Goal: Information Seeking & Learning: Learn about a topic

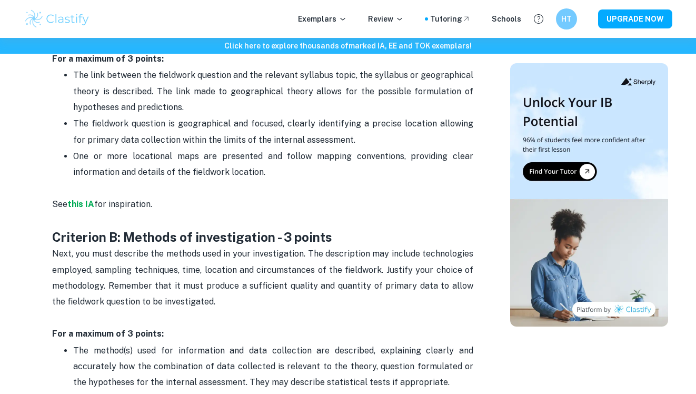
scroll to position [721, 0]
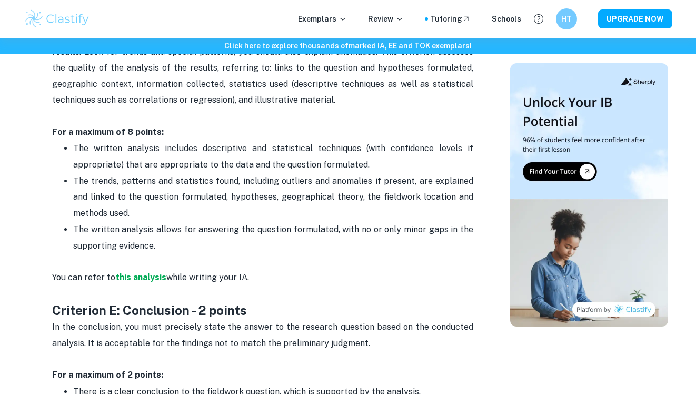
scroll to position [1655, 0]
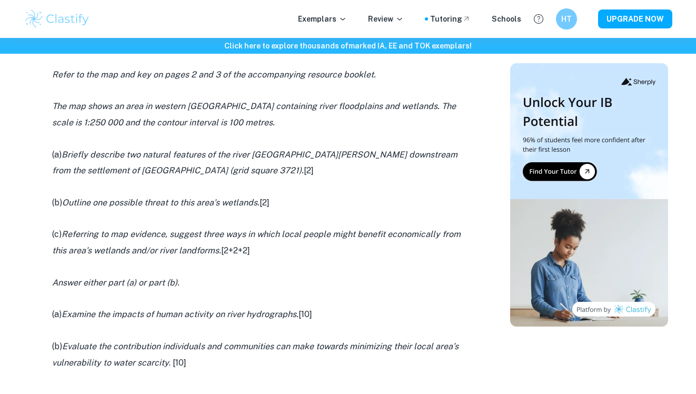
scroll to position [683, 0]
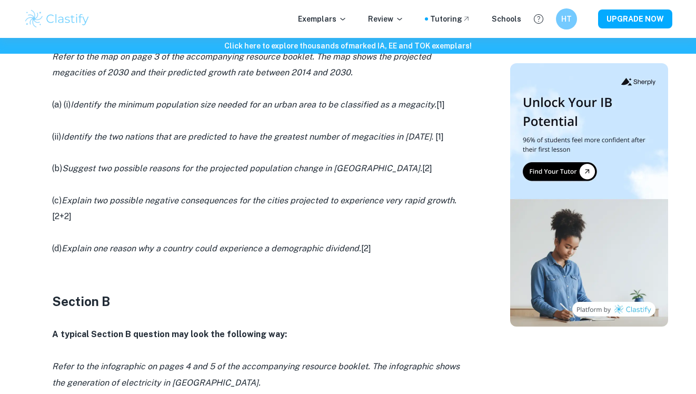
scroll to position [510, 0]
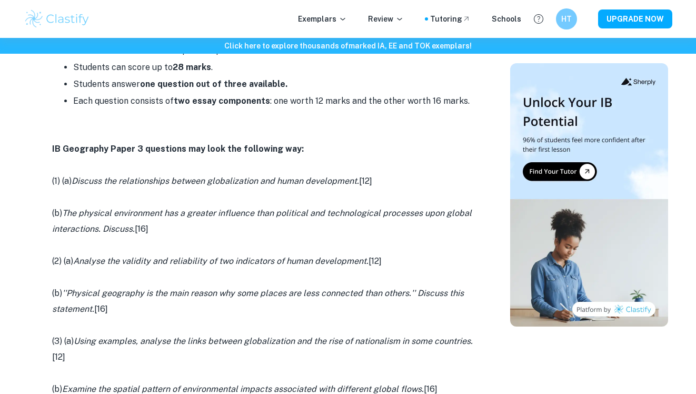
scroll to position [539, 0]
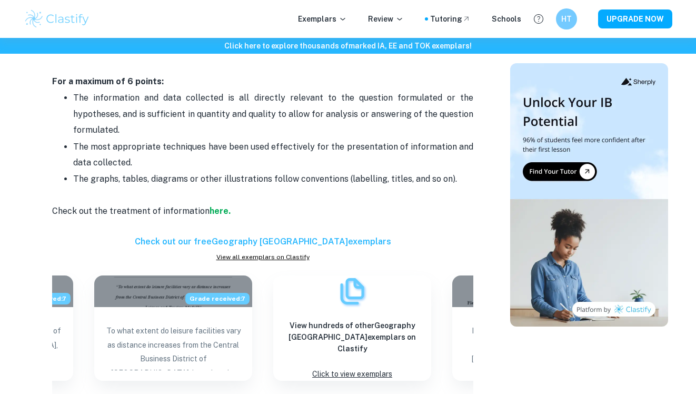
scroll to position [1186, 0]
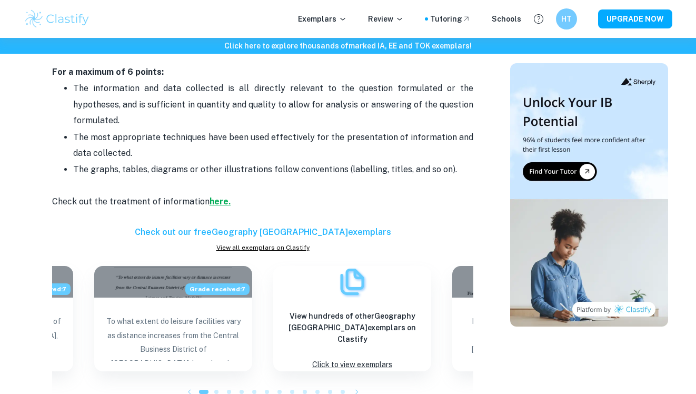
click at [217, 202] on strong "here." at bounding box center [220, 202] width 21 height 10
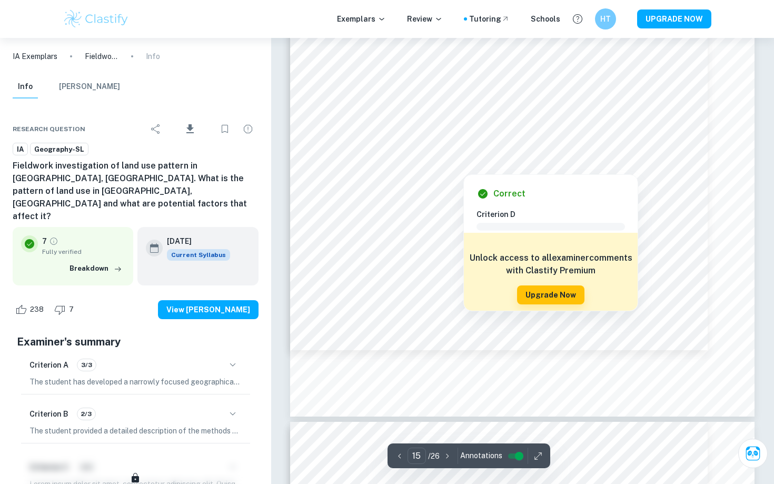
scroll to position [9847, 0]
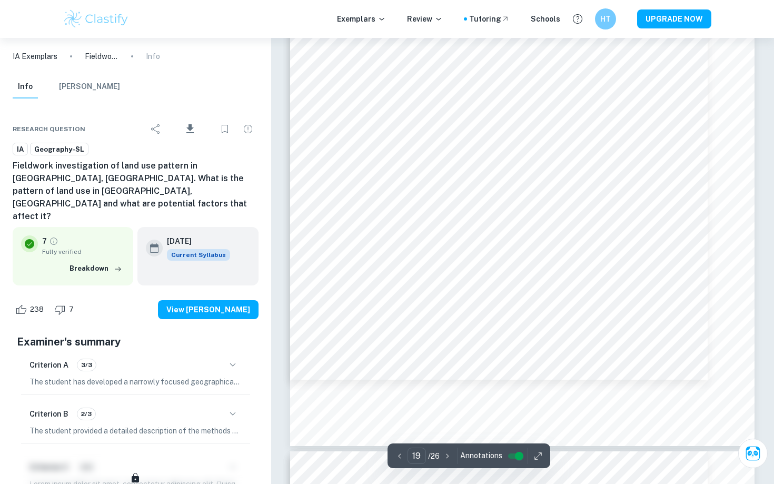
type input "20"
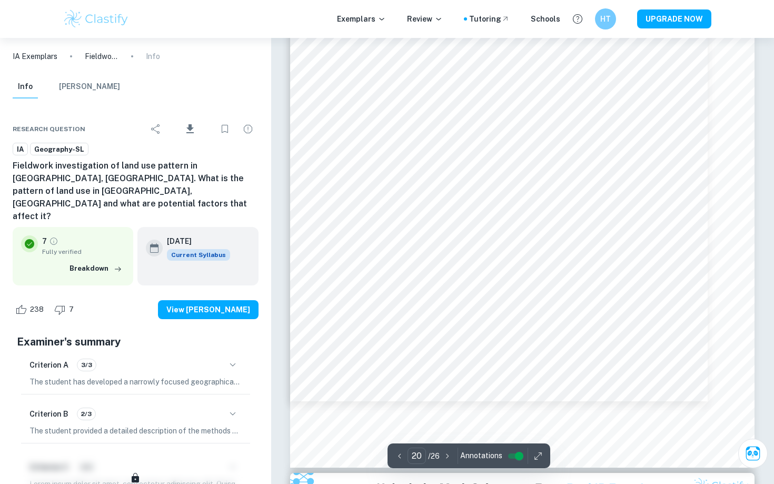
scroll to position [13104, 0]
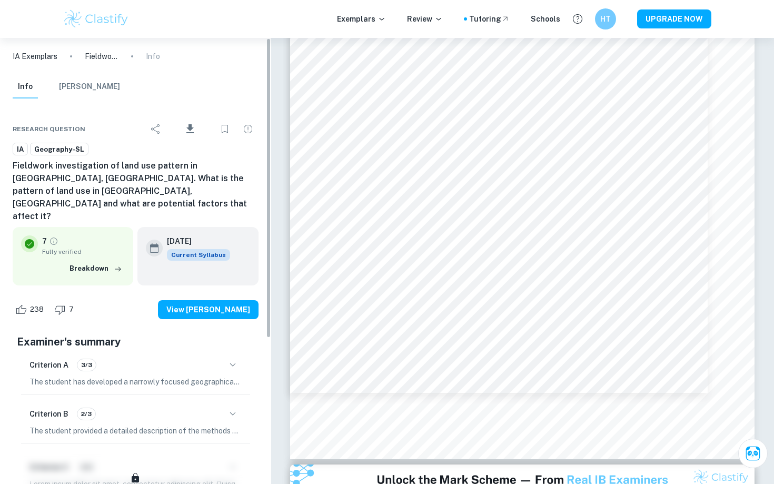
click at [42, 61] on p "IA Exemplars" at bounding box center [35, 57] width 45 height 12
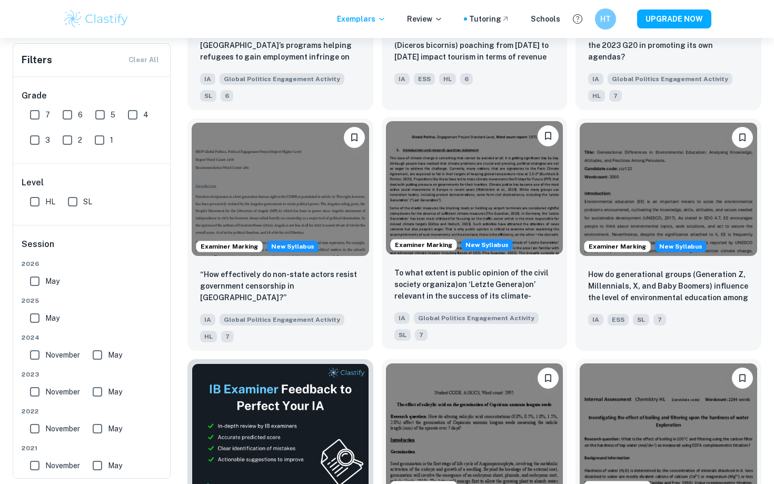
scroll to position [1229, 0]
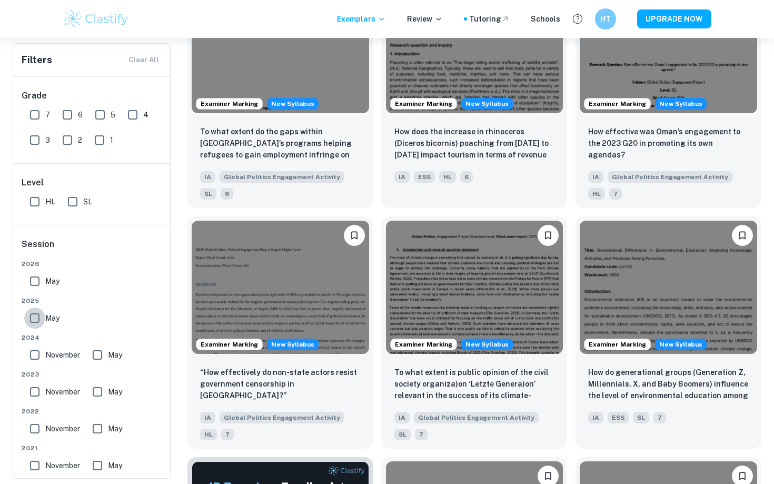
click at [41, 316] on input "May" at bounding box center [34, 318] width 21 height 21
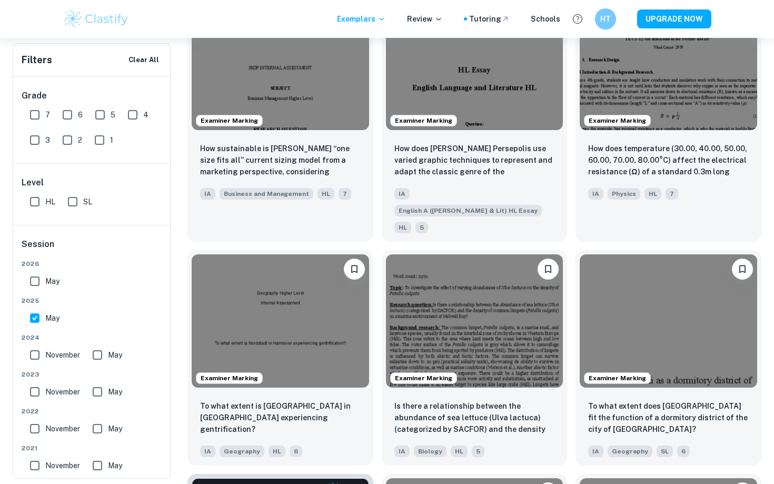
click at [39, 316] on input "May" at bounding box center [34, 318] width 21 height 21
checkbox input "false"
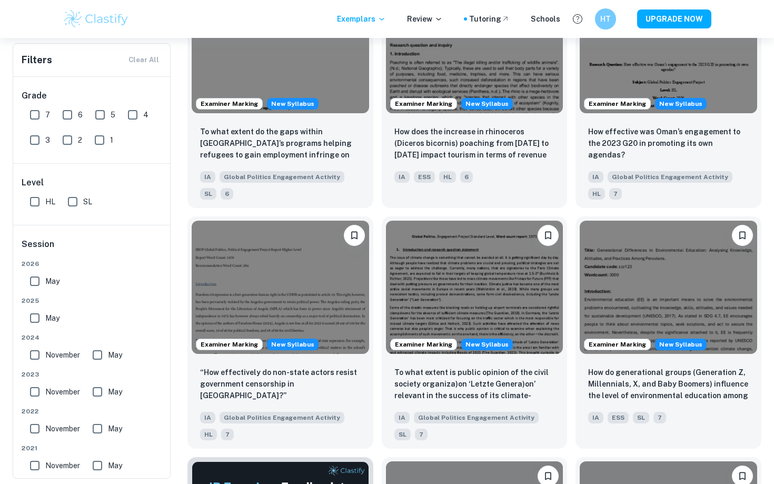
click at [38, 283] on input "May" at bounding box center [34, 281] width 21 height 21
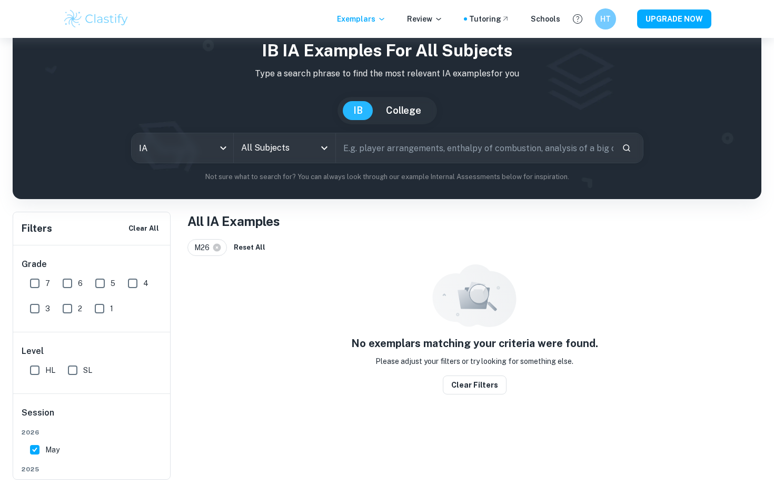
scroll to position [38, 0]
click at [32, 394] on div "May" at bounding box center [47, 447] width 42 height 25
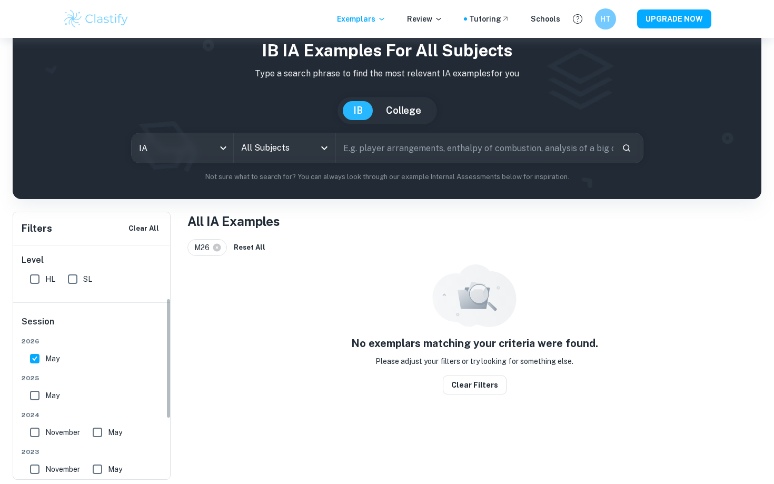
scroll to position [124, 0]
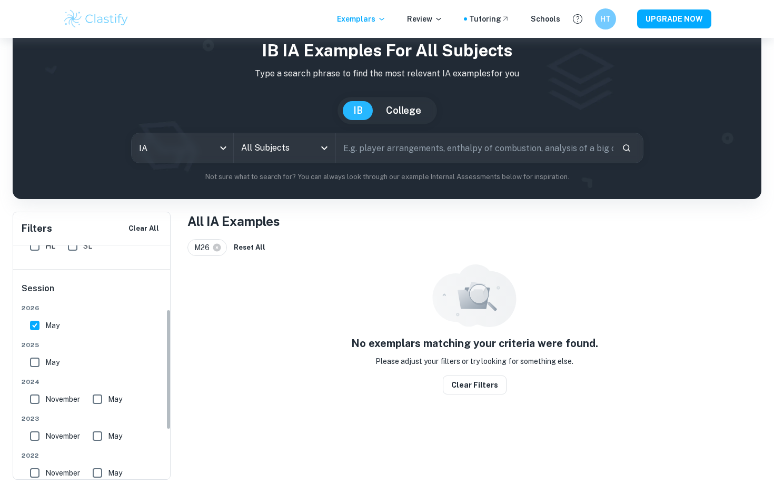
click at [38, 328] on input "May" at bounding box center [34, 325] width 21 height 21
checkbox input "false"
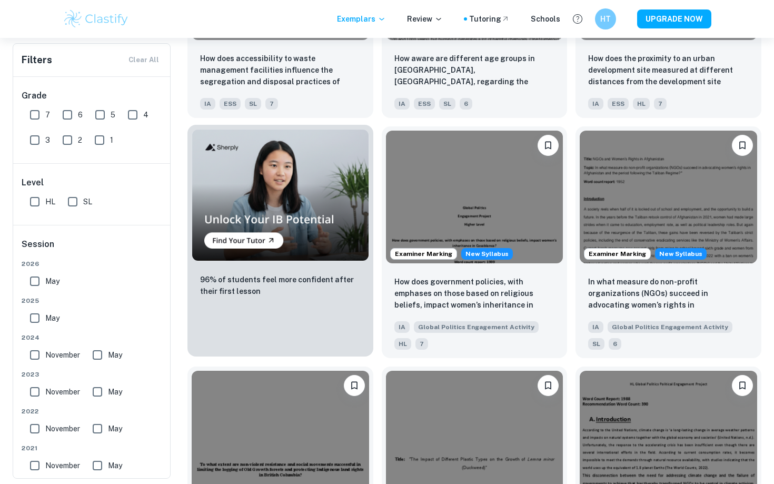
scroll to position [0, 0]
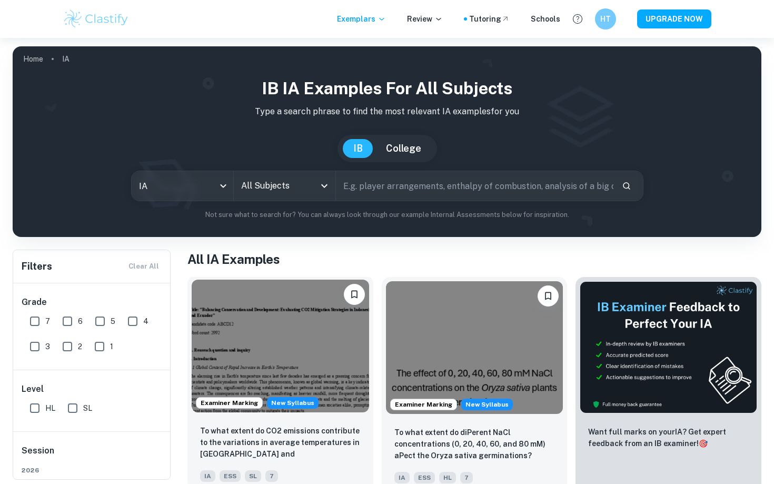
click at [282, 305] on img at bounding box center [281, 346] width 178 height 133
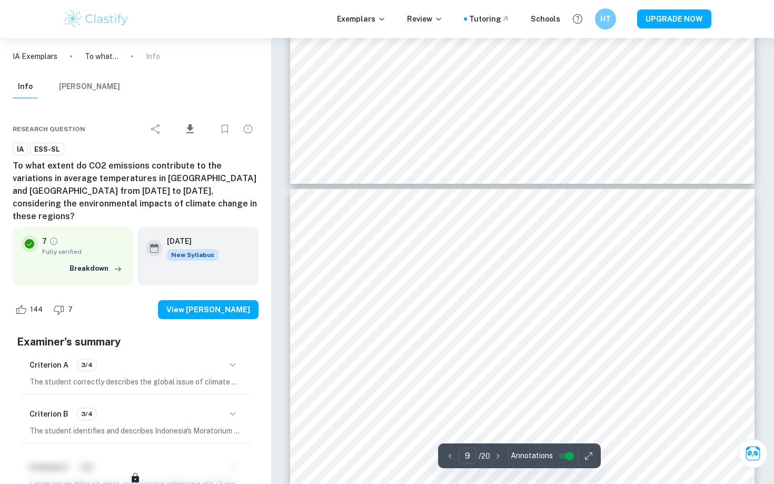
type input "10"
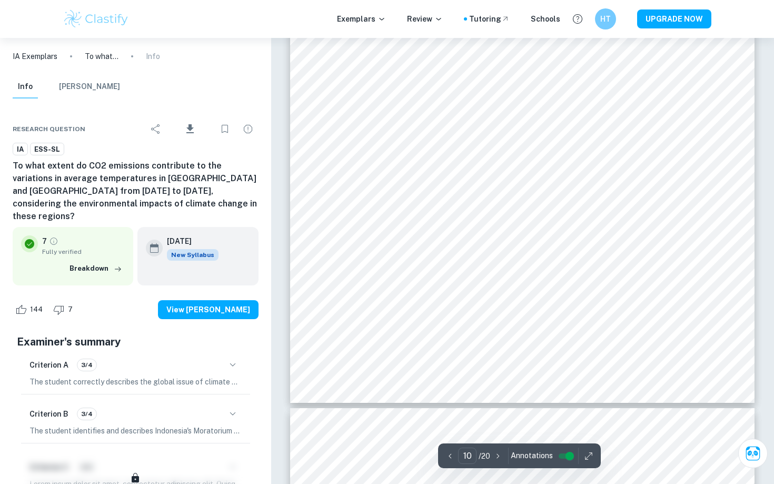
scroll to position [5930, 0]
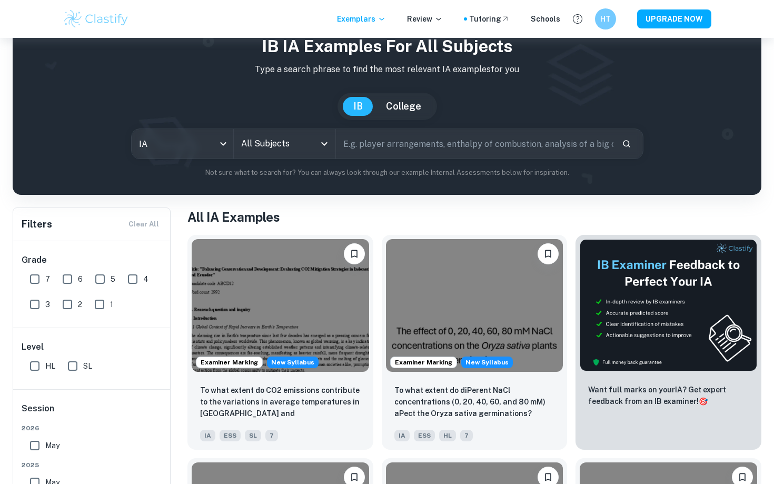
scroll to position [50, 0]
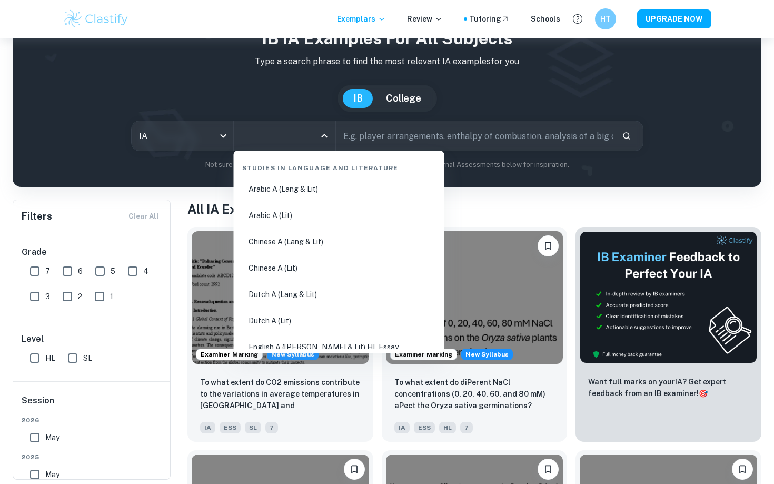
click at [274, 134] on input "All Subjects" at bounding box center [277, 136] width 76 height 20
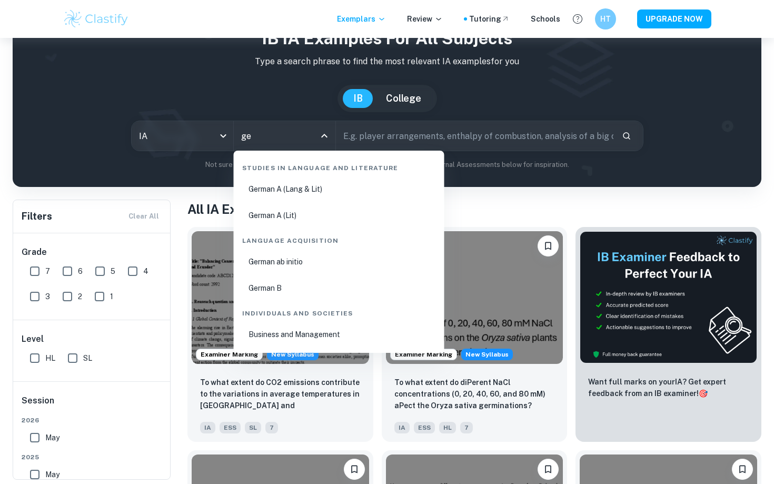
type input "geo"
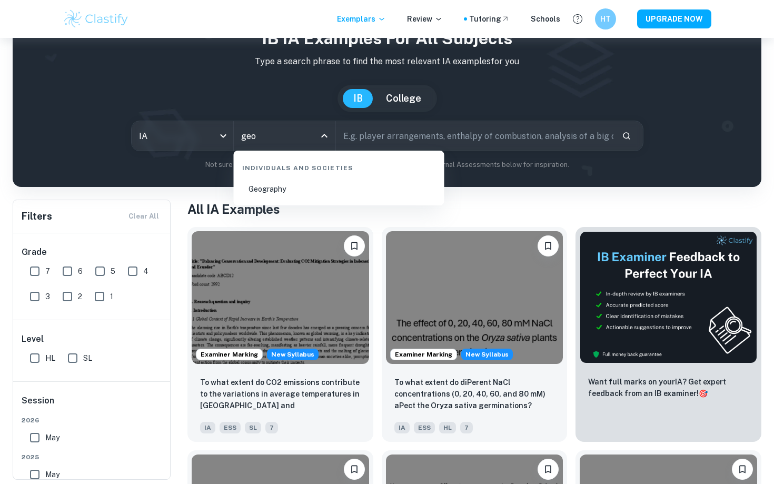
click at [341, 184] on li "Geography" at bounding box center [339, 189] width 202 height 24
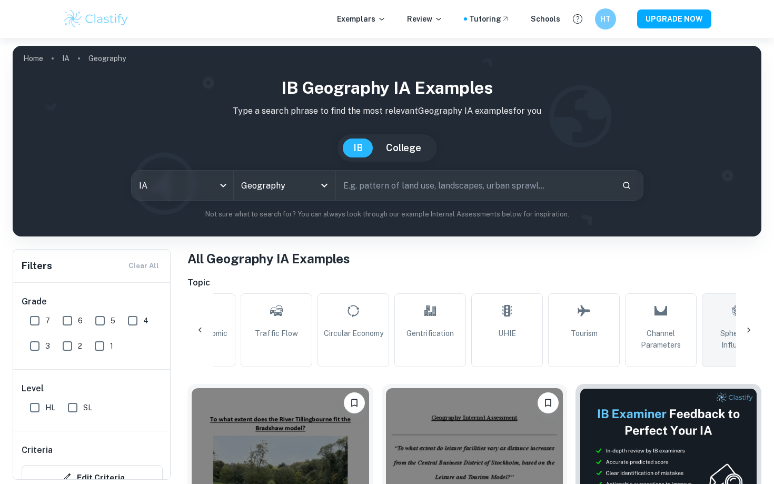
scroll to position [0, 772]
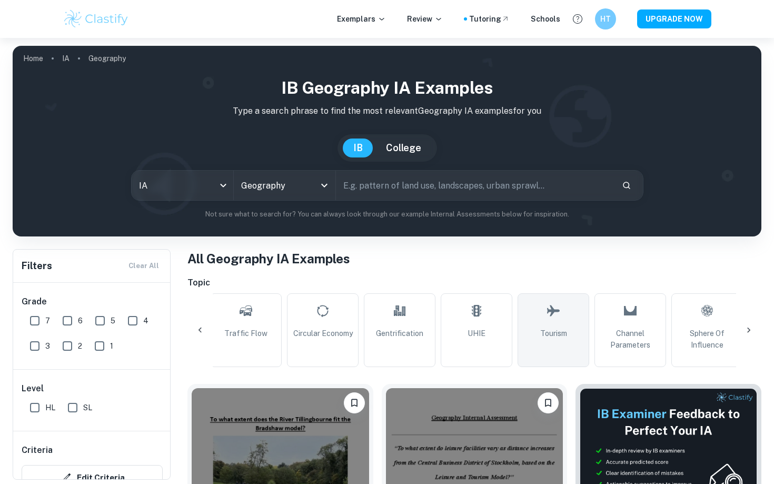
click at [540, 308] on link "Tourism" at bounding box center [554, 330] width 72 height 74
type input "Tourism"
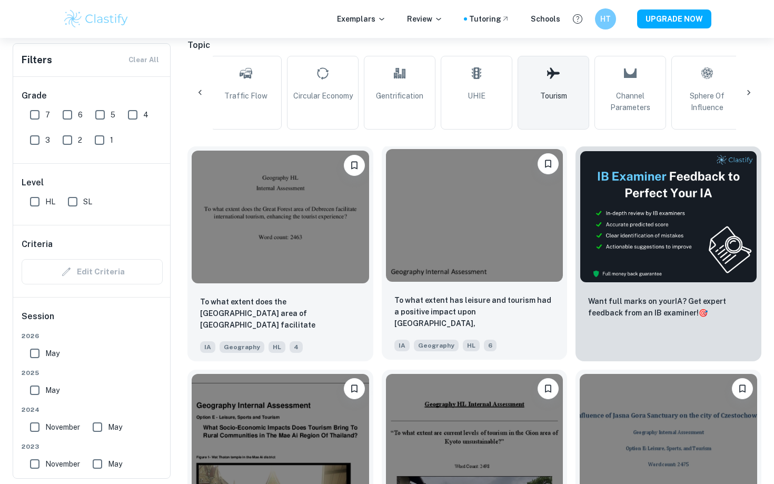
scroll to position [239, 0]
click at [34, 116] on input "7" at bounding box center [34, 114] width 21 height 21
checkbox input "true"
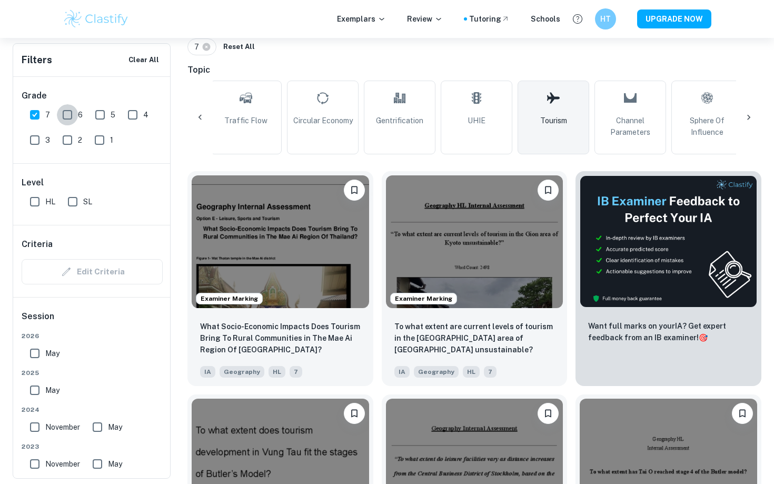
click at [62, 116] on input "6" at bounding box center [67, 114] width 21 height 21
checkbox input "true"
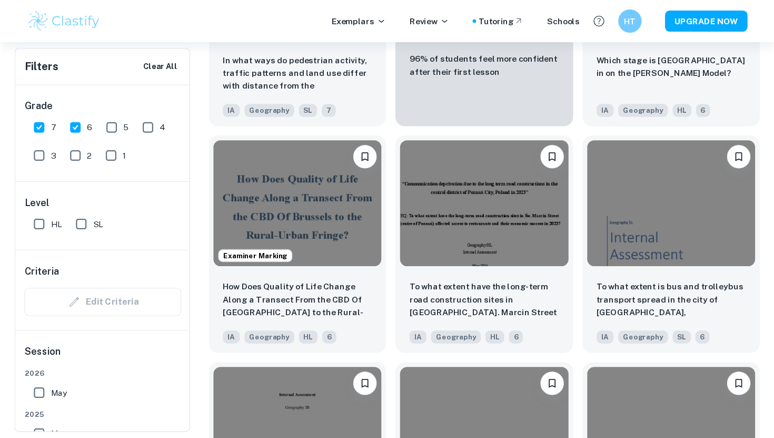
scroll to position [780, 0]
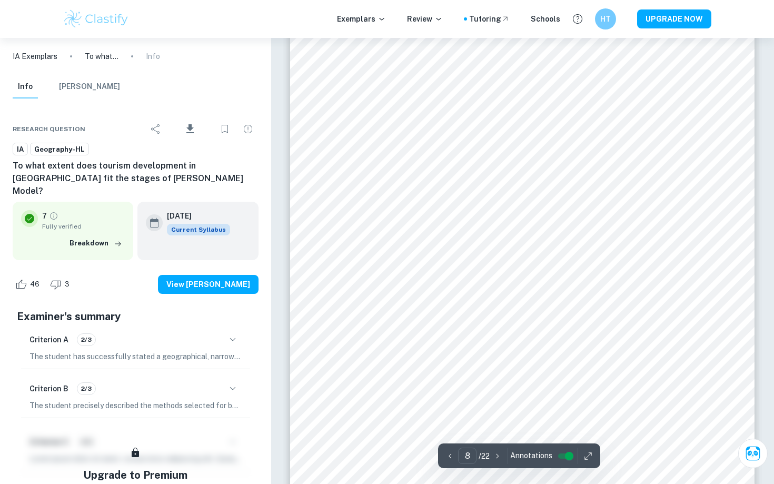
scroll to position [4445, 0]
type input "13"
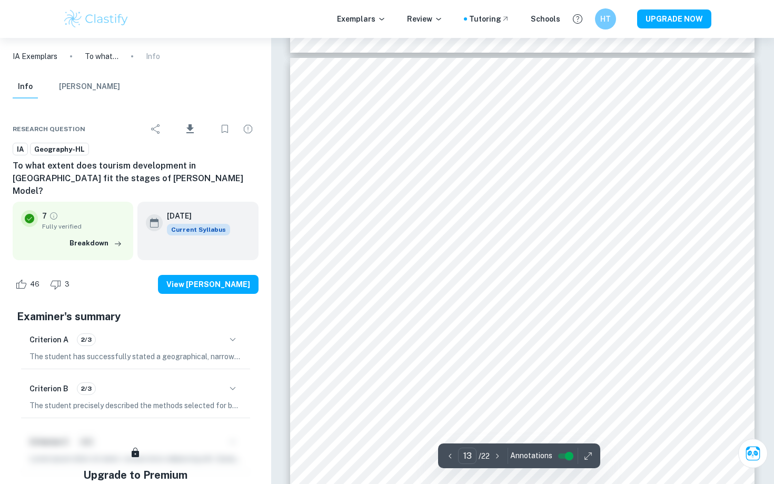
scroll to position [7642, 0]
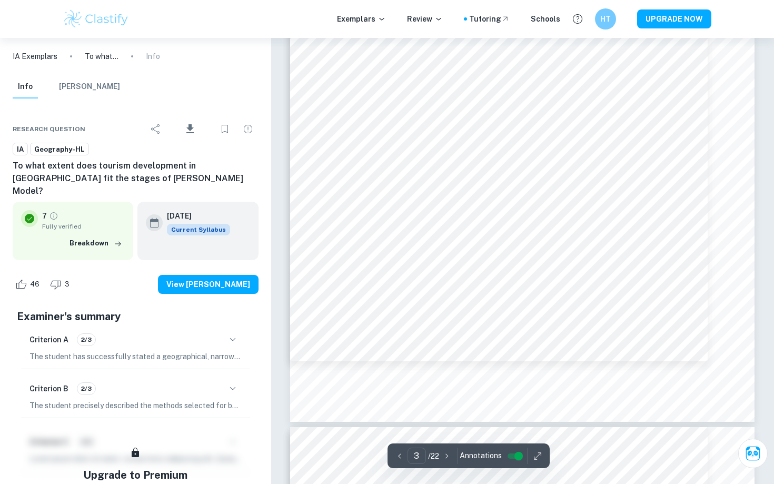
scroll to position [1572, 0]
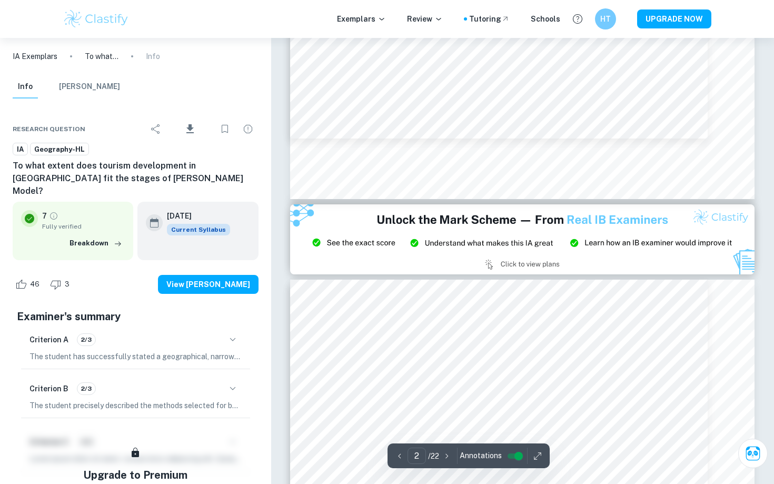
type input "3"
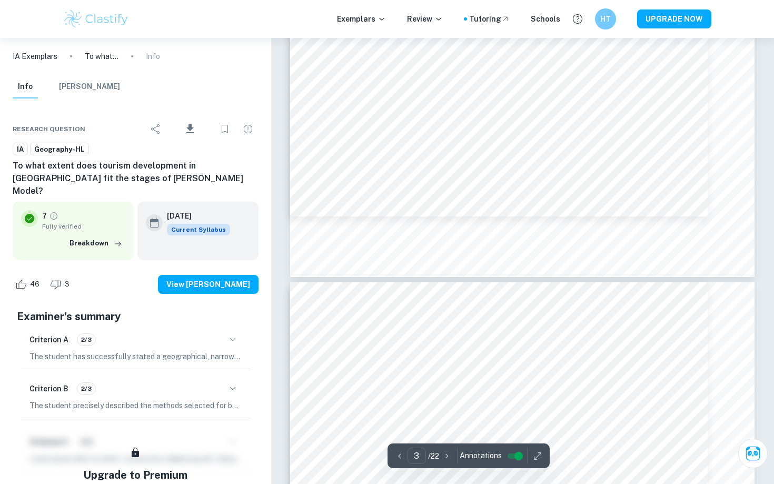
scroll to position [1738, 0]
